Goal: Transaction & Acquisition: Purchase product/service

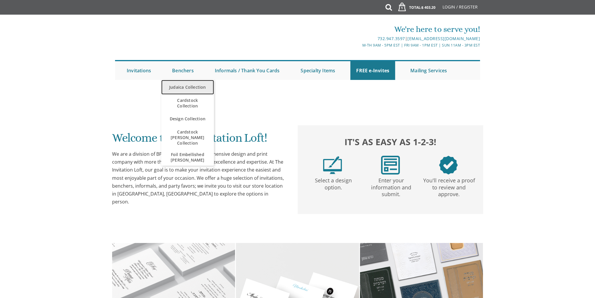
click at [185, 85] on link "Judaica Collection" at bounding box center [187, 87] width 53 height 15
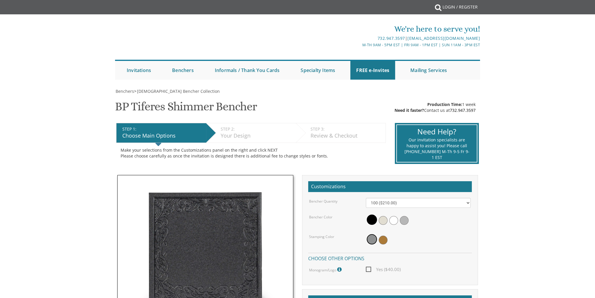
click at [437, 103] on div "Benchers > Judaica Bencher Collection BP Tiferes Shimmer Bencher SKU: bptiferes…" at bounding box center [297, 282] width 375 height 388
click at [457, 103] on span "Production Time:" at bounding box center [444, 105] width 35 height 6
